Goal: Information Seeking & Learning: Learn about a topic

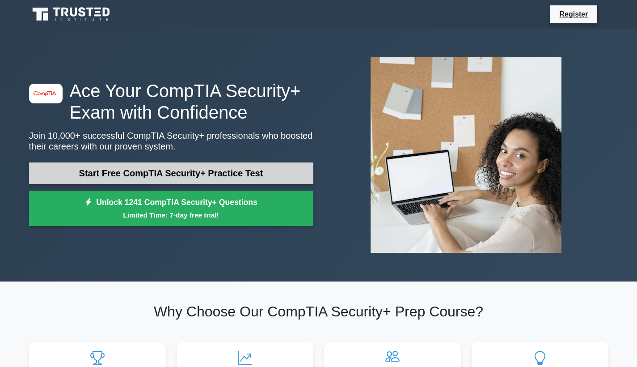
click at [132, 170] on link "Start Free CompTIA Security+ Practice Test" at bounding box center [171, 172] width 284 height 21
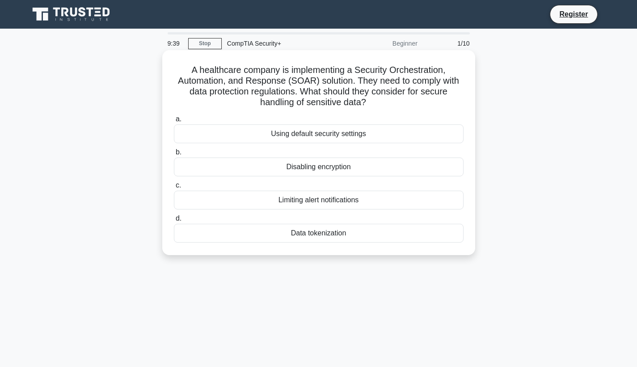
click at [297, 163] on div "Disabling encryption" at bounding box center [319, 166] width 290 height 19
click at [174, 155] on input "b. Disabling encryption" at bounding box center [174, 152] width 0 height 6
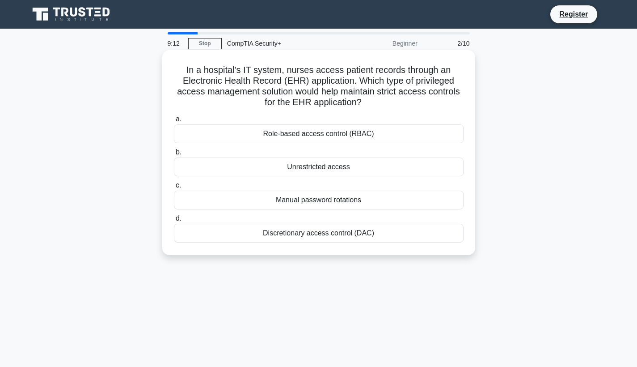
click at [244, 138] on div "Role-based access control (RBAC)" at bounding box center [319, 133] width 290 height 19
click at [174, 122] on input "a. Role-based access control (RBAC)" at bounding box center [174, 119] width 0 height 6
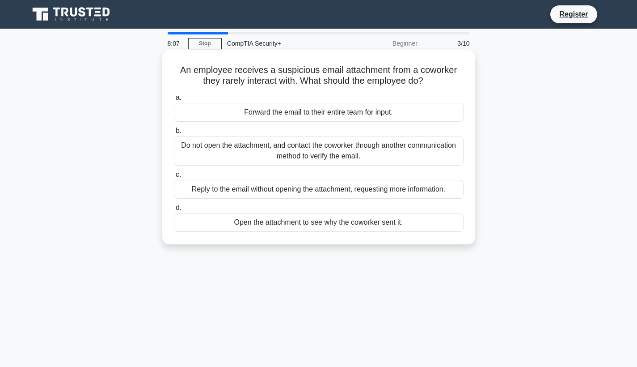
click at [290, 153] on div "Do not open the attachment, and contact the coworker through another communicat…" at bounding box center [319, 151] width 290 height 30
click at [174, 134] on input "b. Do not open the attachment, and contact the coworker through another communi…" at bounding box center [174, 131] width 0 height 6
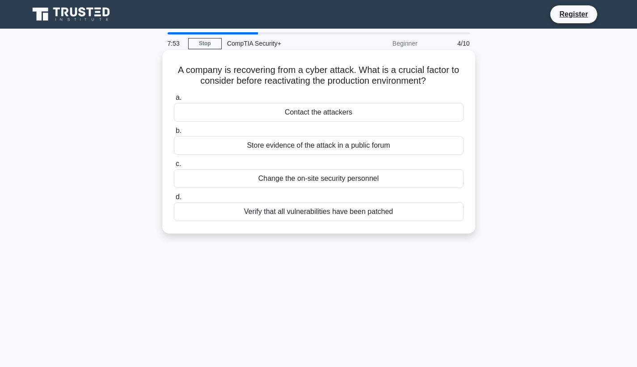
click at [284, 212] on div "Verify that all vulnerabilities have been patched" at bounding box center [319, 211] width 290 height 19
click at [174, 200] on input "d. Verify that all vulnerabilities have been patched" at bounding box center [174, 197] width 0 height 6
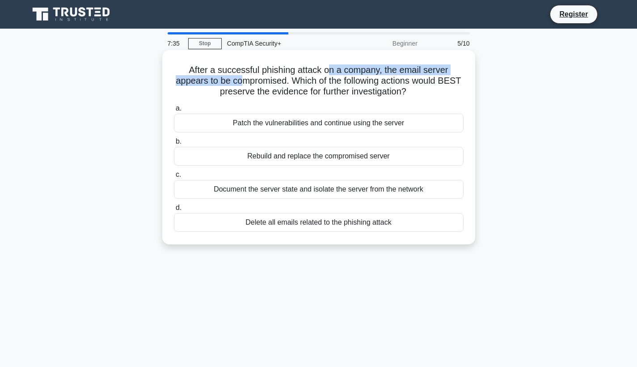
drag, startPoint x: 246, startPoint y: 76, endPoint x: 326, endPoint y: 72, distance: 80.2
click at [326, 73] on h5 "After a successful phishing attack on a company, the email server appears to be…" at bounding box center [319, 80] width 292 height 33
click at [380, 73] on h5 "After a successful phishing attack on a company, the email server appears to be…" at bounding box center [319, 80] width 292 height 33
click at [314, 154] on div "Rebuild and replace the compromised server" at bounding box center [319, 156] width 290 height 19
click at [174, 144] on input "b. Rebuild and replace the compromised server" at bounding box center [174, 142] width 0 height 6
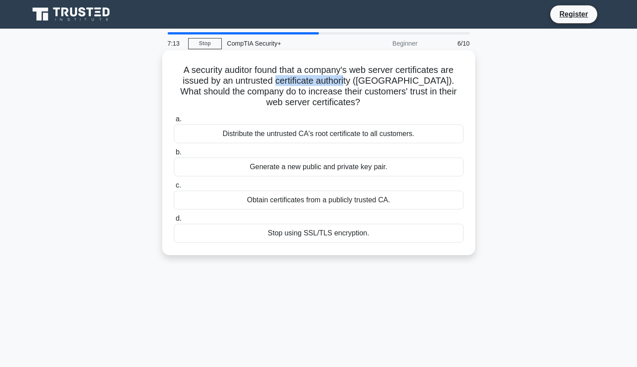
drag, startPoint x: 281, startPoint y: 83, endPoint x: 349, endPoint y: 81, distance: 68.0
click at [350, 81] on h5 "A security auditor found that a company's web server certificates are issued by…" at bounding box center [319, 86] width 292 height 44
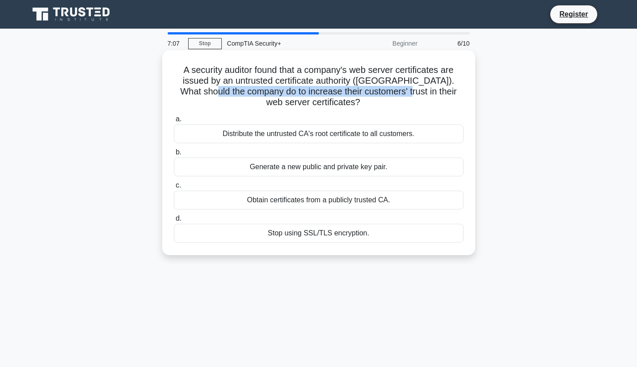
drag, startPoint x: 225, startPoint y: 93, endPoint x: 407, endPoint y: 91, distance: 182.1
click at [407, 91] on h5 "A security auditor found that a company's web server certificates are issued by…" at bounding box center [319, 86] width 292 height 44
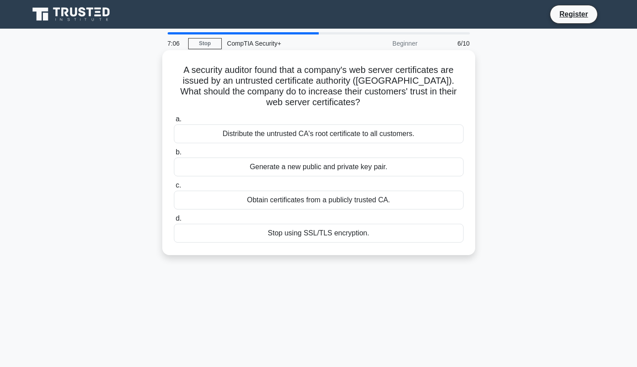
click at [379, 97] on h5 "A security auditor found that a company's web server certificates are issued by…" at bounding box center [319, 86] width 292 height 44
click at [323, 199] on div "Obtain certificates from a publicly trusted CA." at bounding box center [319, 200] width 290 height 19
click at [174, 188] on input "c. Obtain certificates from a publicly trusted CA." at bounding box center [174, 186] width 0 height 6
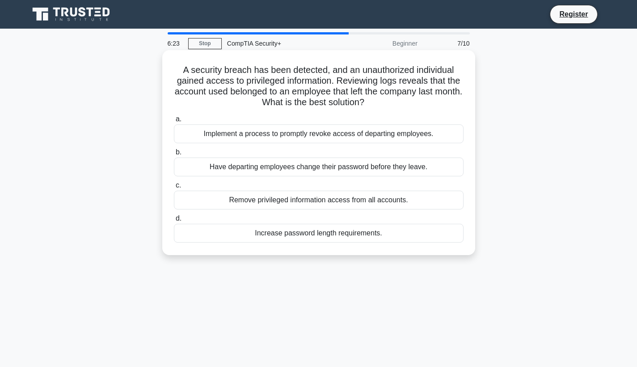
click at [284, 138] on div "Implement a process to promptly revoke access of departing employees." at bounding box center [319, 133] width 290 height 19
click at [174, 122] on input "a. Implement a process to promptly revoke access of departing employees." at bounding box center [174, 119] width 0 height 6
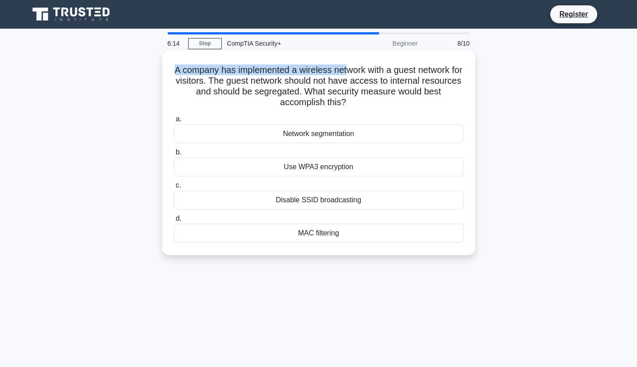
drag, startPoint x: 191, startPoint y: 64, endPoint x: 348, endPoint y: 68, distance: 157.1
click at [348, 68] on div "A company has implemented a wireless network with a guest network for visitors.…" at bounding box center [319, 153] width 306 height 198
click at [359, 68] on h5 "A company has implemented a wireless network with a guest network for visitors.…" at bounding box center [319, 86] width 292 height 44
click at [310, 229] on div "MAC filtering" at bounding box center [319, 233] width 290 height 19
click at [174, 221] on input "d. MAC filtering" at bounding box center [174, 219] width 0 height 6
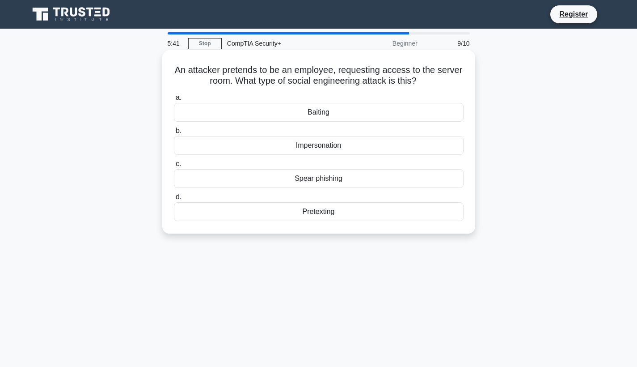
click at [311, 147] on div "Impersonation" at bounding box center [319, 145] width 290 height 19
click at [174, 134] on input "b. Impersonation" at bounding box center [174, 131] width 0 height 6
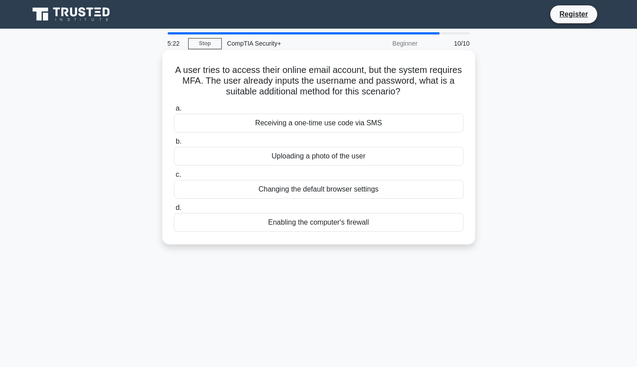
click at [318, 126] on div "Receiving a one-time use code via SMS" at bounding box center [319, 123] width 290 height 19
click at [174, 111] on input "a. Receiving a one-time use code via SMS" at bounding box center [174, 109] width 0 height 6
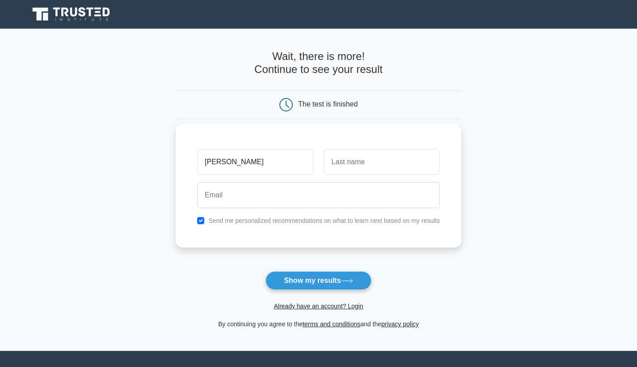
type input "[PERSON_NAME]"
click at [143, 221] on main "Wait, there is more! Continue to see your result The test is finished Anthony" at bounding box center [318, 190] width 637 height 322
click at [273, 162] on input "Anthony" at bounding box center [255, 162] width 116 height 26
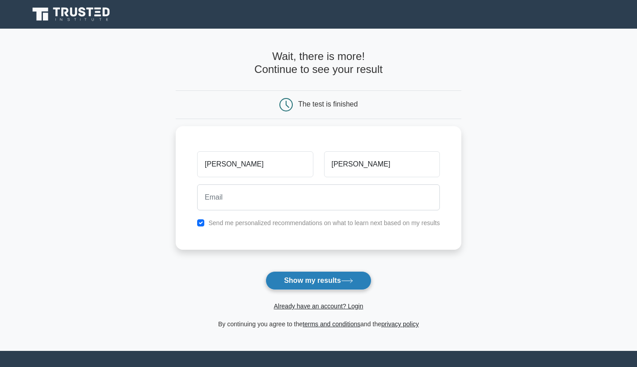
click at [322, 285] on button "Show my results" at bounding box center [319, 280] width 106 height 19
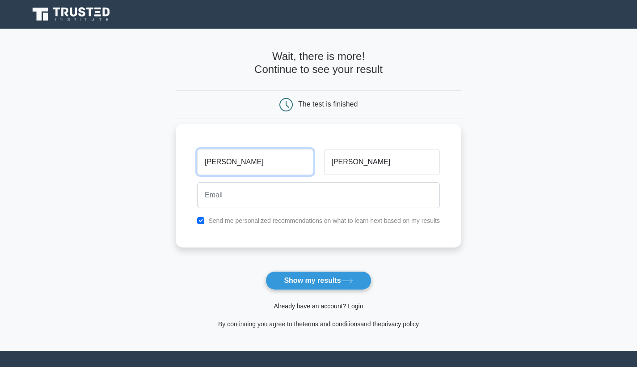
click at [248, 155] on input "Anthony" at bounding box center [255, 162] width 116 height 26
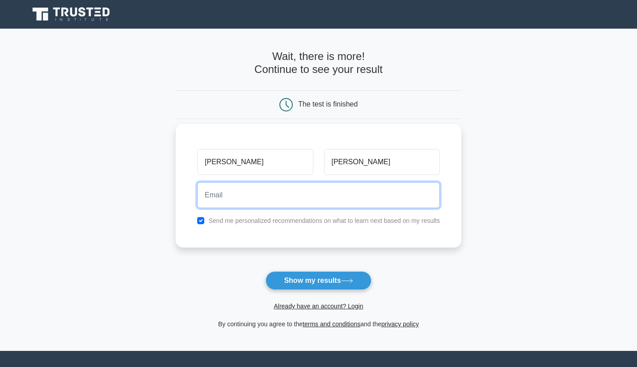
click at [319, 191] on input "email" at bounding box center [318, 195] width 243 height 26
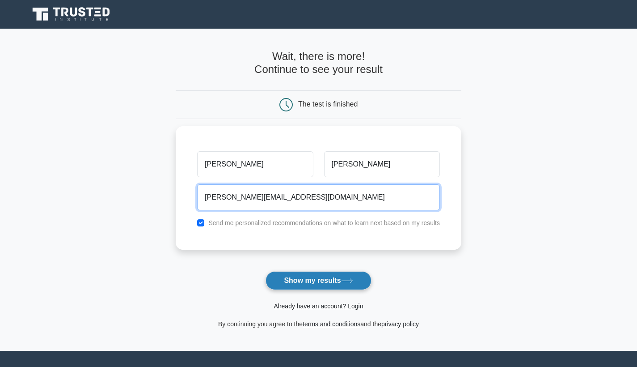
type input "deshawn.dockery23@gmail.com"
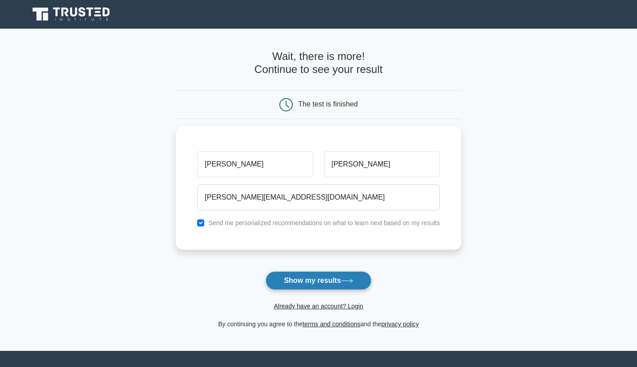
click at [298, 283] on button "Show my results" at bounding box center [319, 280] width 106 height 19
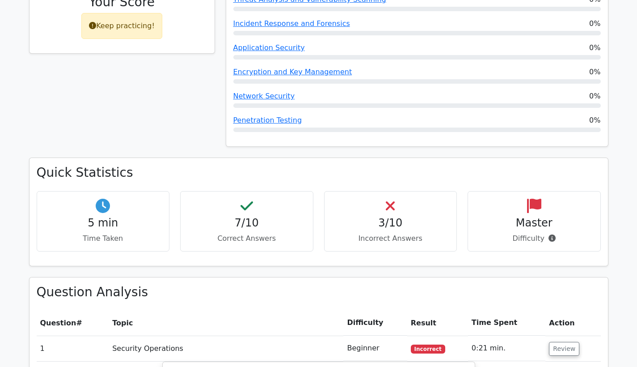
scroll to position [398, 0]
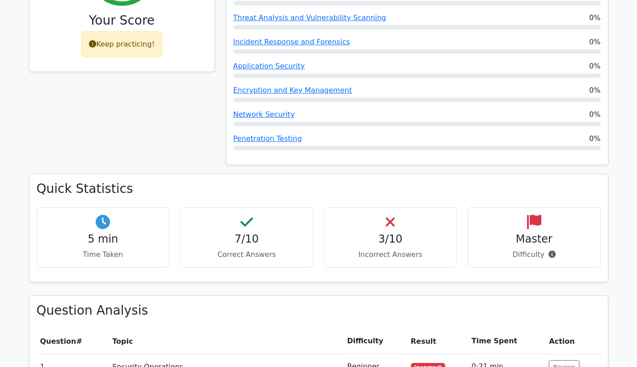
click at [371, 225] on div "3/10 Incorrect Answers" at bounding box center [390, 237] width 133 height 60
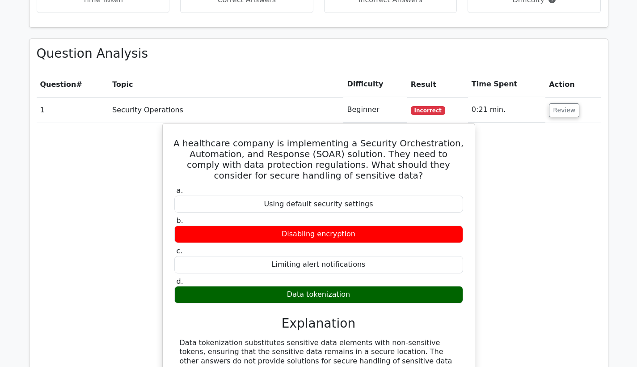
scroll to position [651, 0]
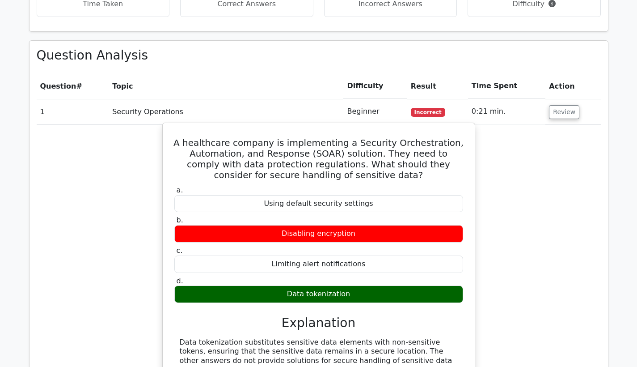
click at [436, 127] on div "A healthcare company is implementing a Security Orchestration, Automation, and …" at bounding box center [318, 267] width 305 height 281
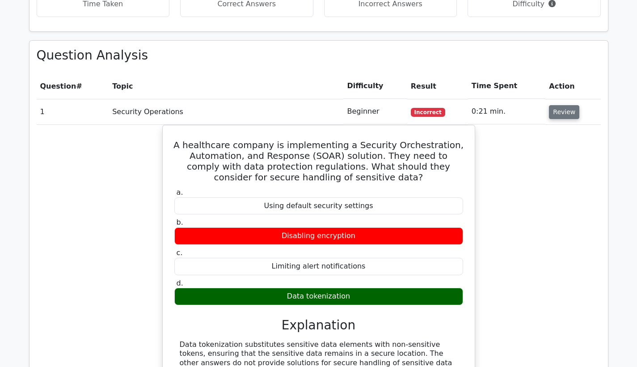
click at [558, 105] on button "Review" at bounding box center [564, 112] width 30 height 14
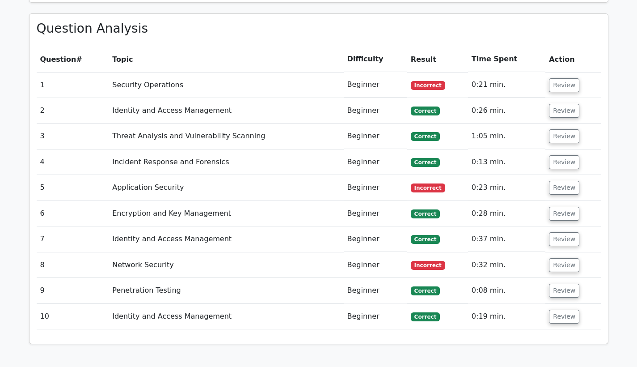
scroll to position [687, 0]
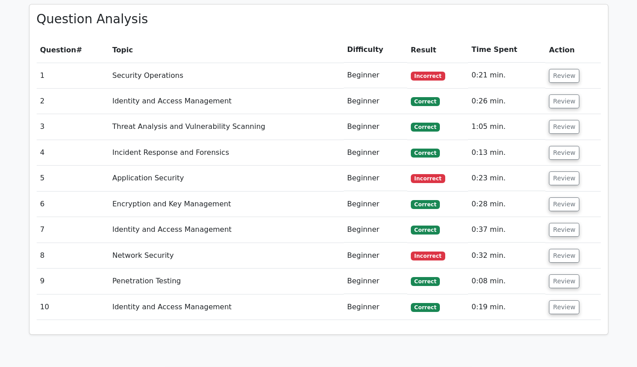
click at [164, 166] on td "Application Security" at bounding box center [226, 178] width 235 height 25
click at [569, 171] on button "Review" at bounding box center [564, 178] width 30 height 14
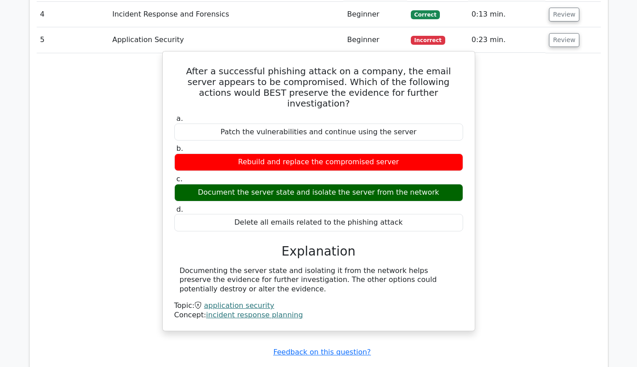
scroll to position [806, 0]
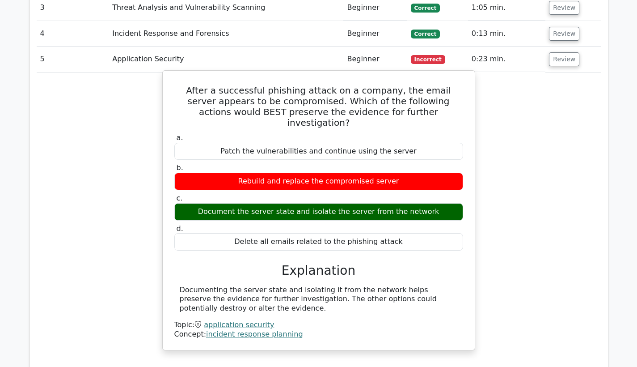
click at [173, 133] on div "a. Patch the vulnerabilities and continue using the server" at bounding box center [319, 146] width 300 height 27
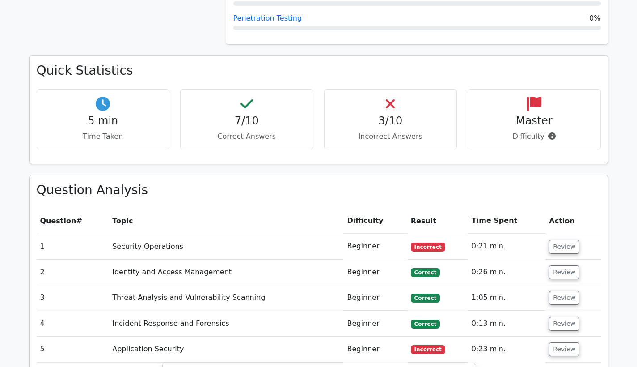
scroll to position [457, 0]
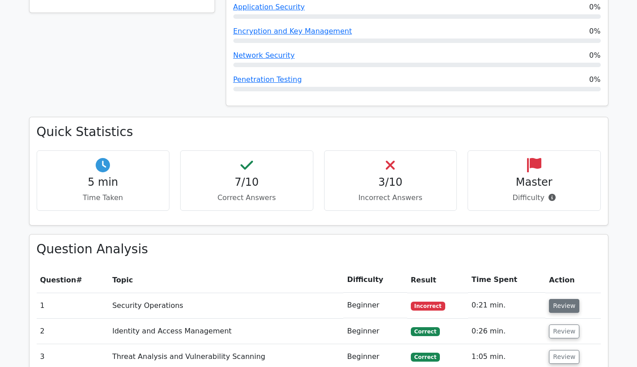
click at [558, 299] on button "Review" at bounding box center [564, 306] width 30 height 14
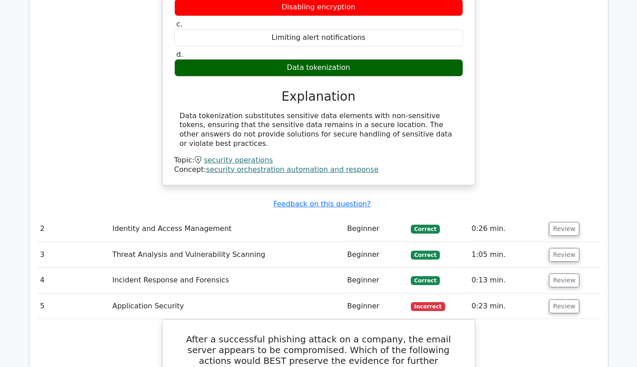
scroll to position [880, 0]
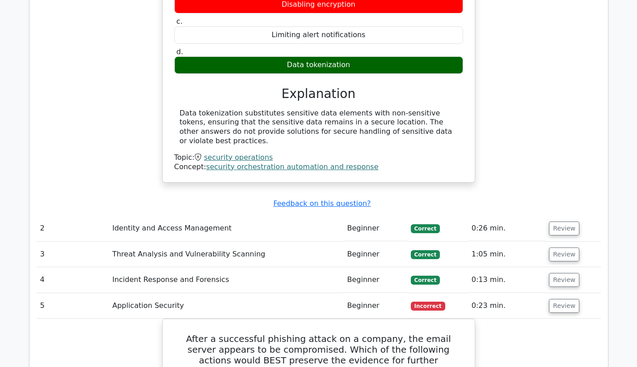
click at [437, 109] on div "Data tokenization substitutes sensitive data elements with non-sensitive tokens…" at bounding box center [319, 127] width 278 height 37
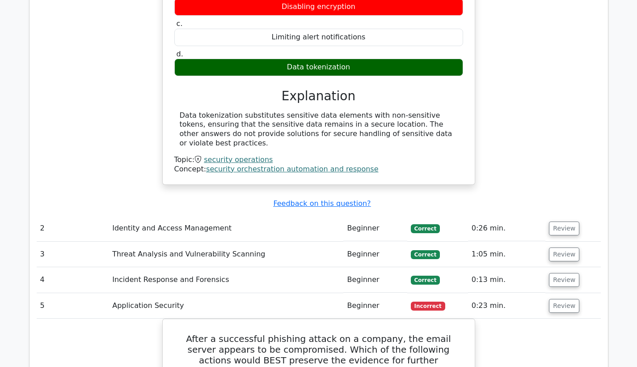
click at [529, 94] on div "A healthcare company is implementing a Security Orchestration, Automation, and …" at bounding box center [319, 46] width 565 height 300
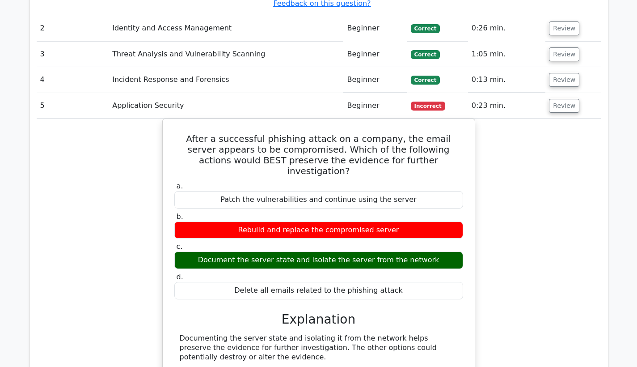
scroll to position [1186, 0]
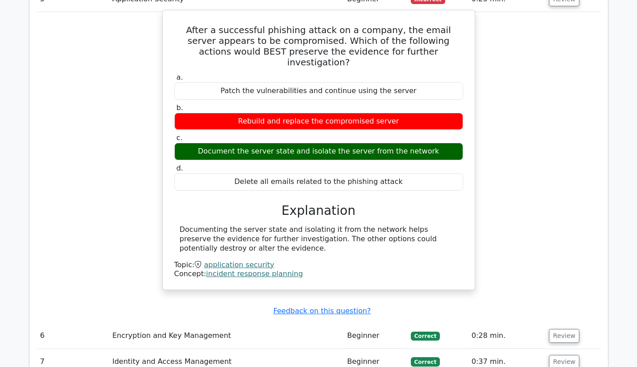
click at [444, 171] on div "a. Patch the vulnerabilities and continue using the server b. Rebuild and repla…" at bounding box center [319, 175] width 291 height 208
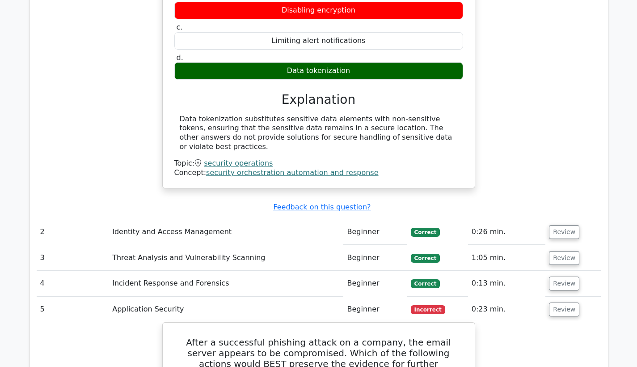
scroll to position [939, 0]
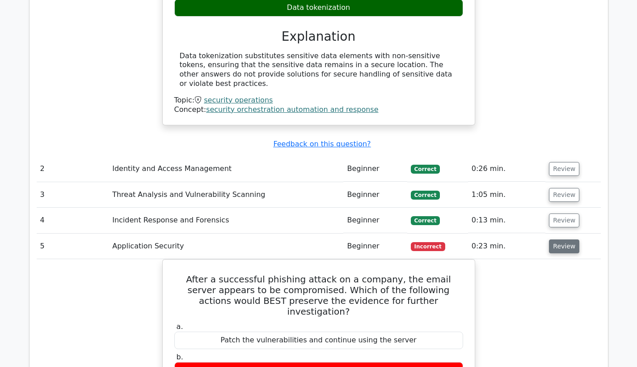
click at [553, 239] on button "Review" at bounding box center [564, 246] width 30 height 14
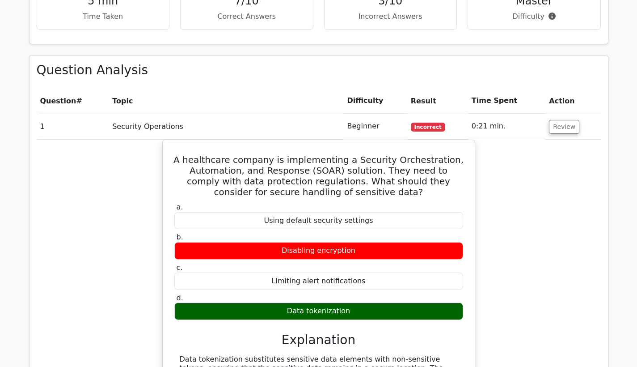
scroll to position [634, 0]
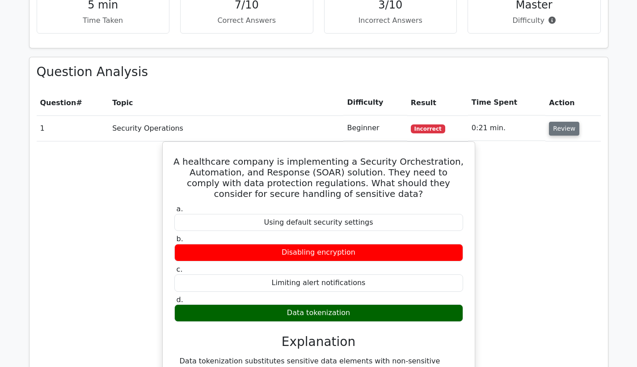
click at [555, 122] on button "Review" at bounding box center [564, 129] width 30 height 14
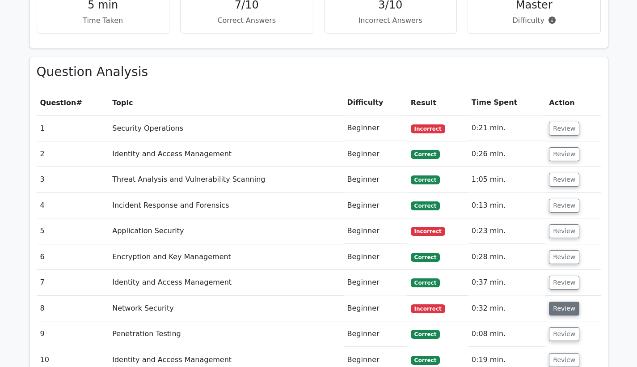
click at [556, 301] on button "Review" at bounding box center [564, 308] width 30 height 14
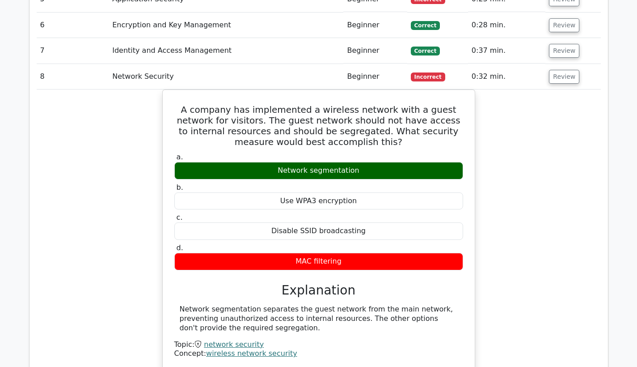
scroll to position [870, 0]
